Goal: Transaction & Acquisition: Purchase product/service

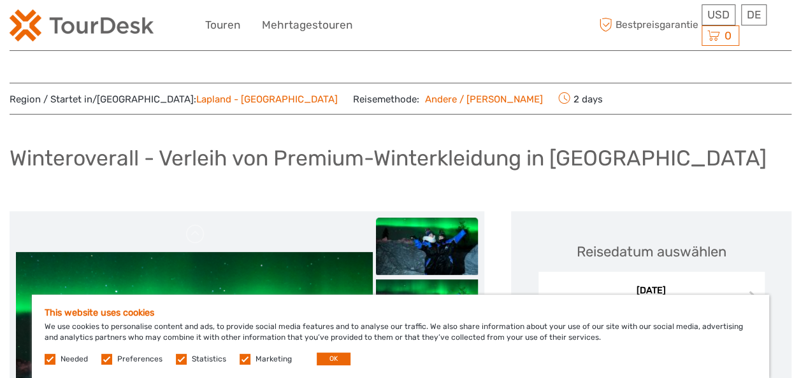
click at [248, 355] on span "Marketing" at bounding box center [266, 358] width 54 height 9
click at [245, 357] on label at bounding box center [244, 359] width 11 height 11
click at [0, 0] on input "checkbox" at bounding box center [0, 0] width 0 height 0
click at [181, 358] on label at bounding box center [181, 359] width 11 height 11
click at [0, 0] on input "checkbox" at bounding box center [0, 0] width 0 height 0
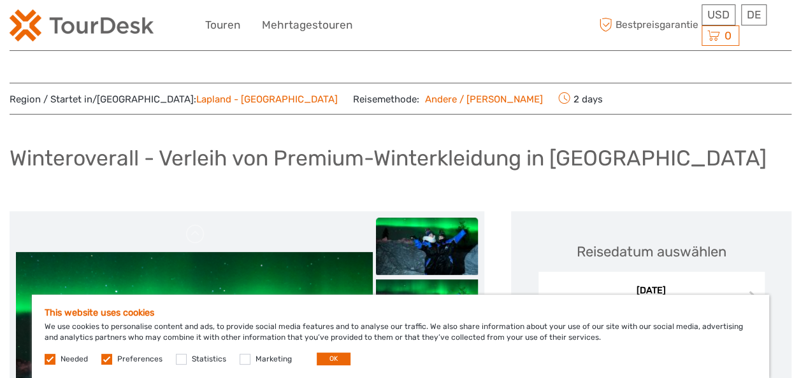
click at [130, 355] on label "Preferences" at bounding box center [139, 359] width 45 height 11
click at [0, 0] on input "checkbox" at bounding box center [0, 0] width 0 height 0
click at [324, 361] on button "OK" at bounding box center [334, 359] width 34 height 13
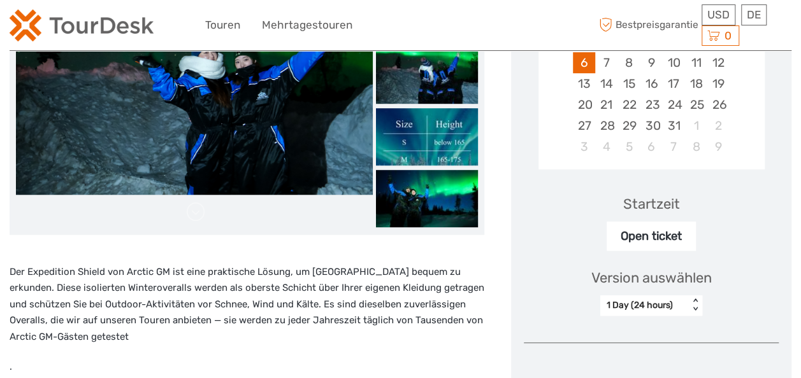
scroll to position [214, 0]
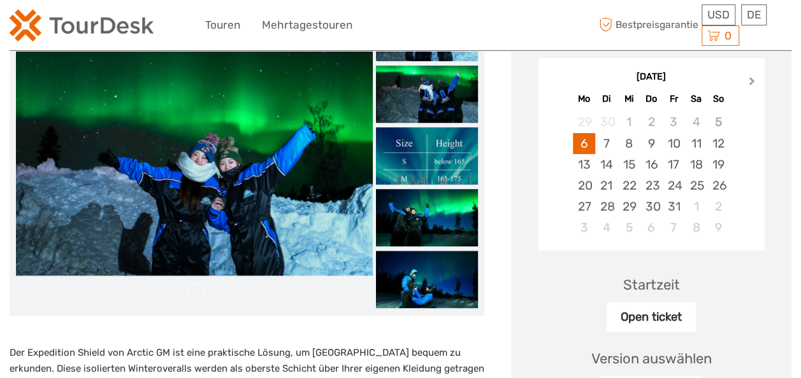
click at [754, 81] on button "Next Month" at bounding box center [753, 84] width 20 height 20
click at [701, 180] on div "27" at bounding box center [696, 185] width 22 height 21
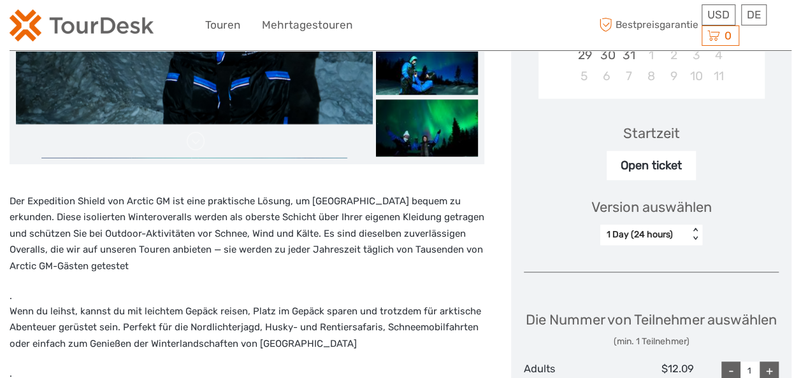
scroll to position [355, 0]
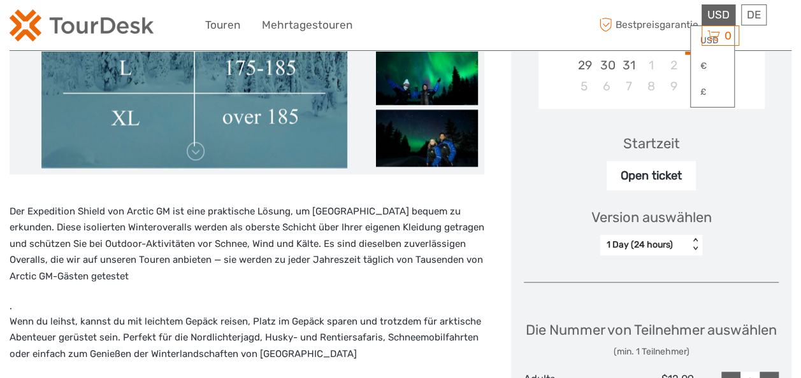
click at [712, 15] on span "USD" at bounding box center [718, 14] width 22 height 13
click at [702, 59] on link "€" at bounding box center [711, 66] width 43 height 23
click at [785, 25] on div "€ USD € £ DE English Español Deutsch 0 Items Total $0.00 Zur Kasse Der Warenkor…" at bounding box center [744, 24] width 93 height 41
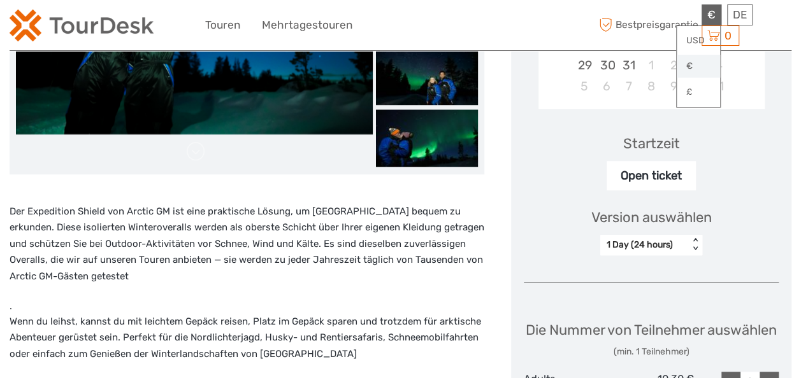
click at [700, 65] on link "€" at bounding box center [697, 66] width 43 height 23
click at [780, 45] on div "€ USD € £ DE English Español Deutsch 0 Items Total $0.00 Zur Kasse Der Warenkor…" at bounding box center [744, 24] width 93 height 41
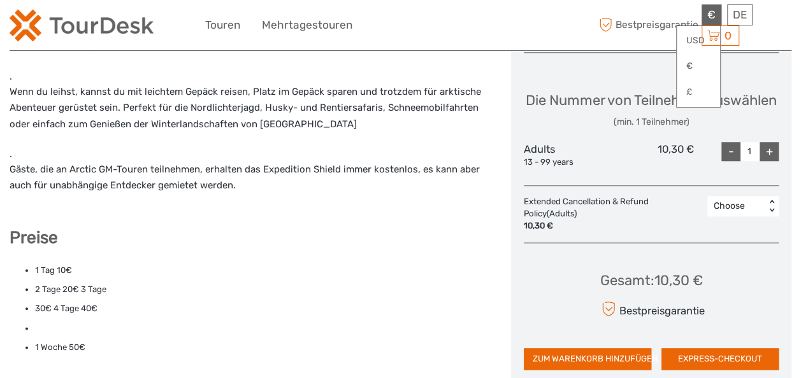
scroll to position [587, 0]
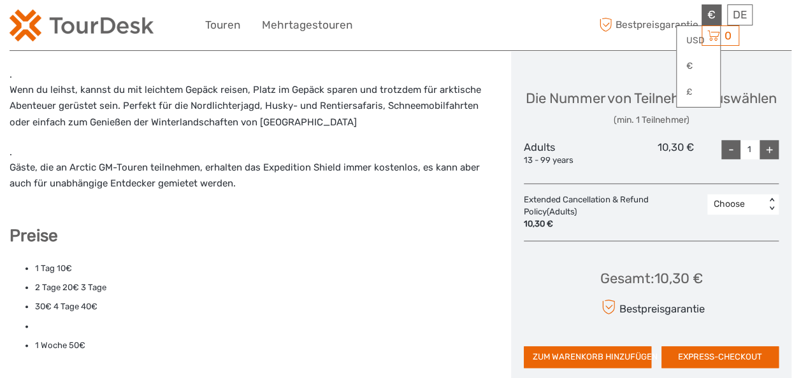
click at [769, 159] on div "+" at bounding box center [768, 149] width 19 height 19
click at [770, 211] on div "< >" at bounding box center [771, 204] width 11 height 13
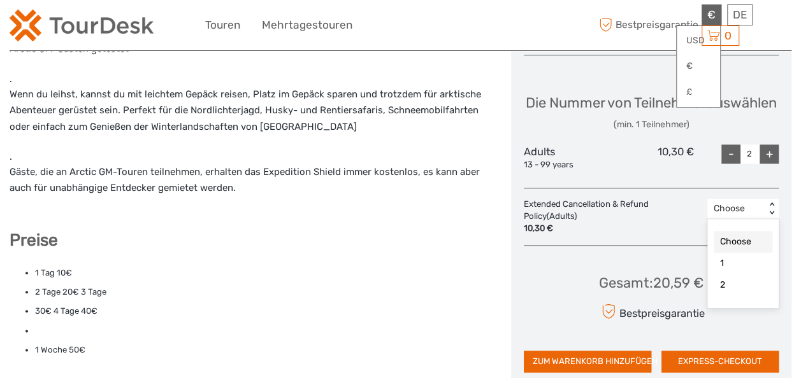
scroll to position [580, 0]
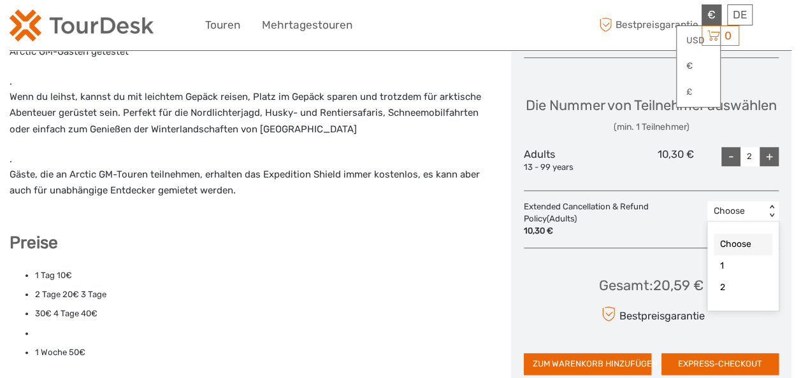
click at [743, 99] on div "Die Nummer von Teilnehmer auswählen (min. 1 Teilnehmer)" at bounding box center [650, 115] width 251 height 38
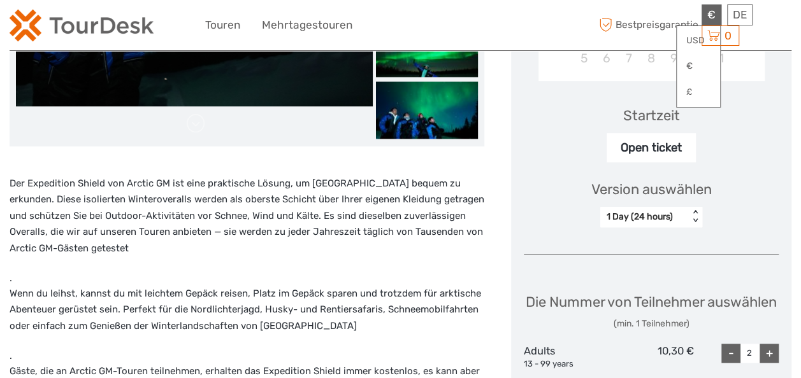
scroll to position [404, 0]
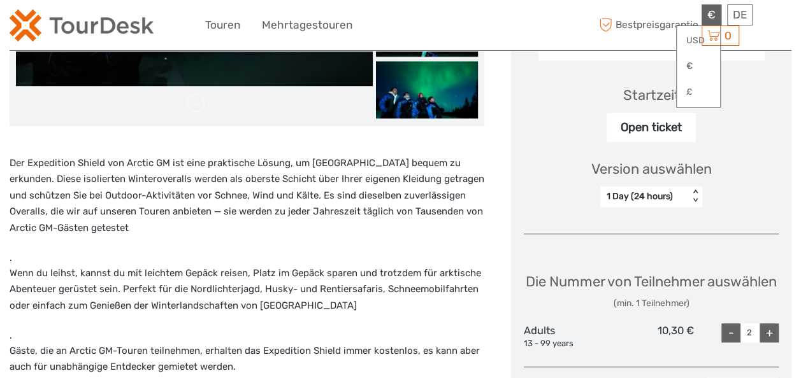
click at [696, 192] on div "< >" at bounding box center [695, 196] width 11 height 13
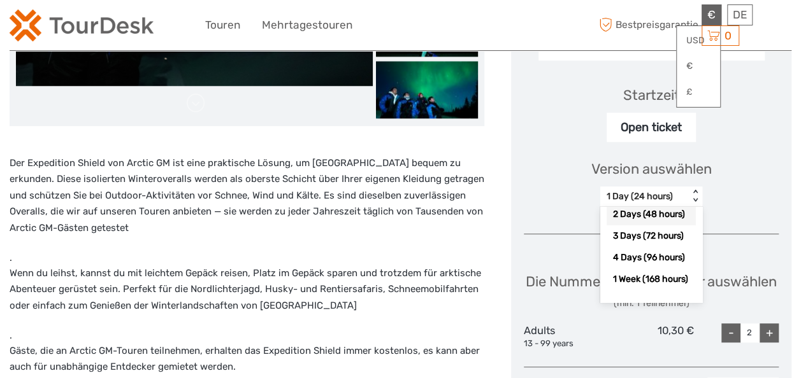
scroll to position [88, 0]
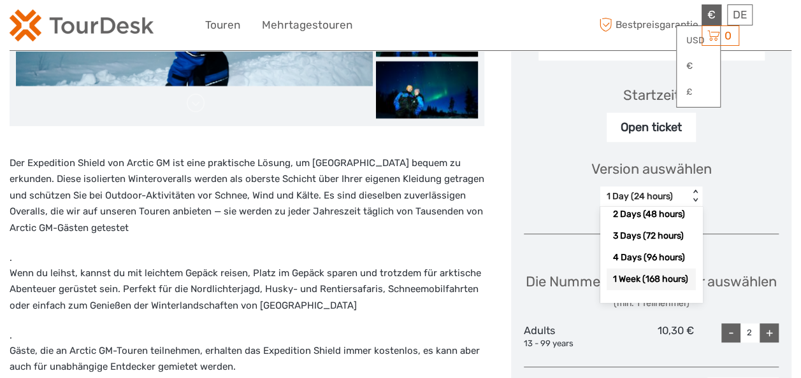
click at [653, 269] on div "1 Week (168 hours)" at bounding box center [650, 280] width 89 height 22
type input "1"
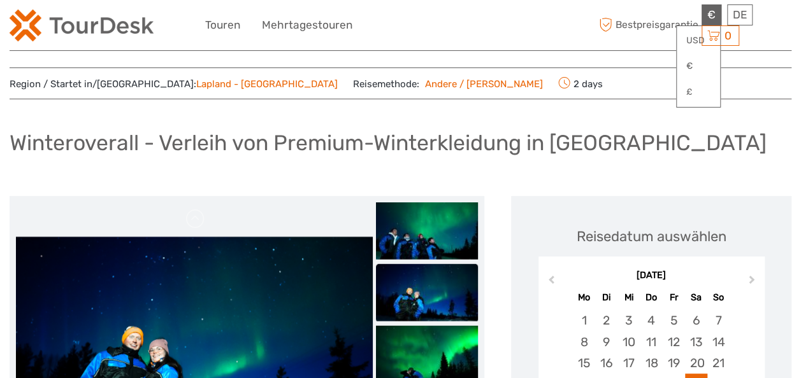
scroll to position [0, 0]
